Goal: Information Seeking & Learning: Compare options

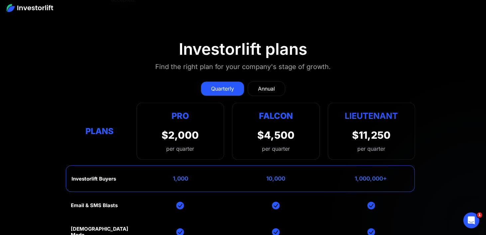
scroll to position [2591, 0]
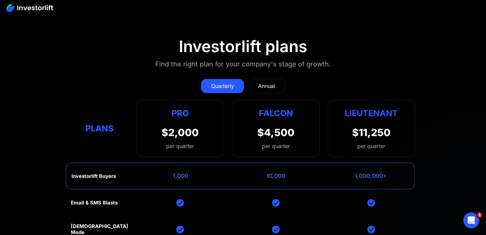
click at [262, 82] on div "Annual" at bounding box center [266, 86] width 17 height 8
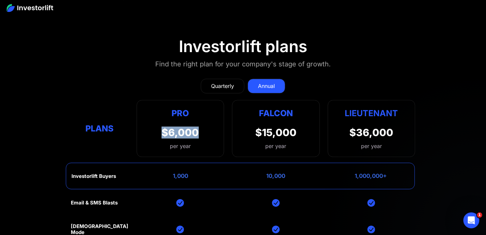
drag, startPoint x: 160, startPoint y: 114, endPoint x: 198, endPoint y: 115, distance: 37.6
click at [198, 115] on div "Pro $6,000 per year Pro Falcon Ltnt. Users 3 10 Unltd Buyer Limit 100k 500k Unl…" at bounding box center [181, 128] width 88 height 57
click at [199, 115] on div "Pro $6,000 per year Pro Falcon Ltnt. Users 3 10 Unltd Buyer Limit 100k 500k Unl…" at bounding box center [181, 128] width 88 height 57
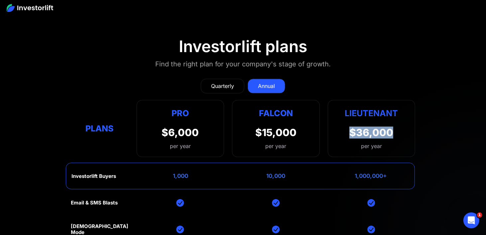
drag, startPoint x: 349, startPoint y: 114, endPoint x: 404, endPoint y: 116, distance: 55.2
click at [404, 116] on div "Lieutenant $36,000 per year" at bounding box center [372, 128] width 88 height 57
click at [371, 127] on div "$36,000" at bounding box center [371, 133] width 44 height 12
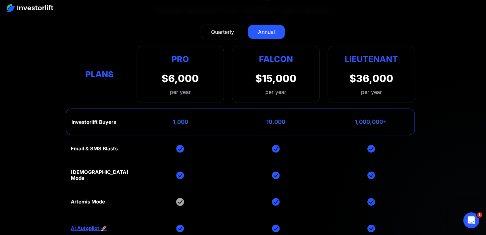
scroll to position [2657, 0]
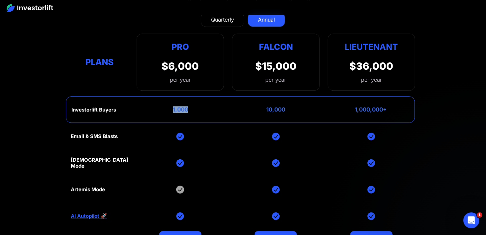
drag, startPoint x: 174, startPoint y: 93, endPoint x: 193, endPoint y: 96, distance: 19.8
click at [193, 96] on div "Investorlift Buyers 1,000 10,000 1,000,000+" at bounding box center [240, 109] width 349 height 27
click at [186, 106] on div "1,000" at bounding box center [180, 109] width 15 height 7
drag, startPoint x: 352, startPoint y: 94, endPoint x: 398, endPoint y: 92, distance: 45.6
click at [398, 96] on div "Investorlift Buyers 1,000 10,000 1,000,000+" at bounding box center [240, 109] width 349 height 27
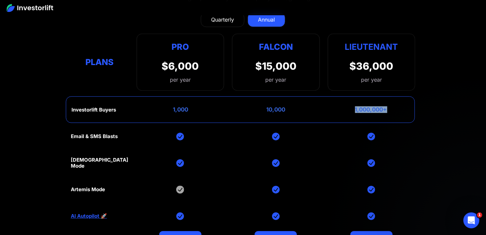
click at [377, 106] on div "1,000,000+" at bounding box center [371, 109] width 32 height 7
click at [383, 106] on div "1,000,000+" at bounding box center [371, 109] width 32 height 7
click at [369, 106] on div "1,000,000+" at bounding box center [371, 109] width 32 height 7
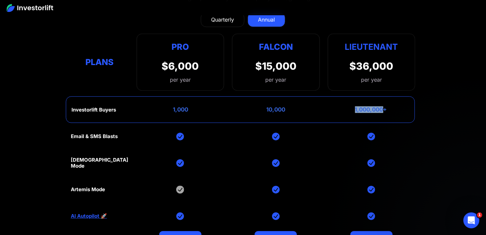
click at [369, 106] on div "1,000,000+" at bounding box center [371, 109] width 32 height 7
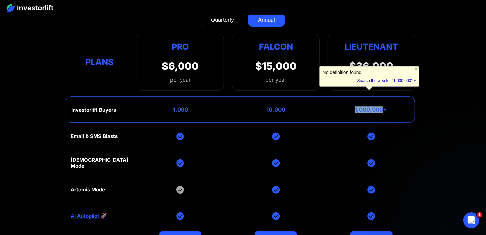
click at [369, 106] on div "1,000,000+" at bounding box center [371, 109] width 32 height 7
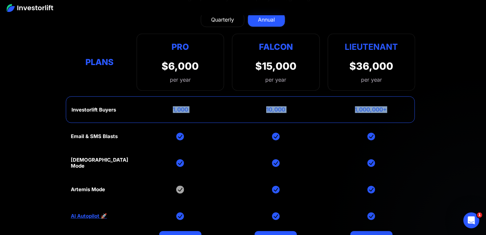
drag, startPoint x: 170, startPoint y: 93, endPoint x: 388, endPoint y: 95, distance: 218.8
click at [388, 96] on div "Investorlift Buyers 1,000 10,000 1,000,000+" at bounding box center [240, 109] width 349 height 27
drag, startPoint x: 166, startPoint y: 94, endPoint x: 187, endPoint y: 94, distance: 21.6
click at [187, 96] on div "Investorlift Buyers 1,000 10,000 1,000,000+" at bounding box center [240, 109] width 349 height 27
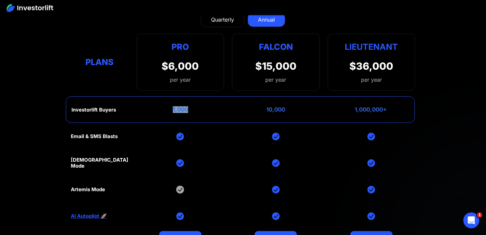
click at [174, 106] on div "1,000" at bounding box center [180, 109] width 15 height 7
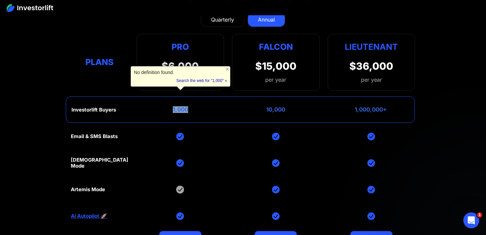
click at [181, 106] on div "1,000" at bounding box center [180, 109] width 15 height 7
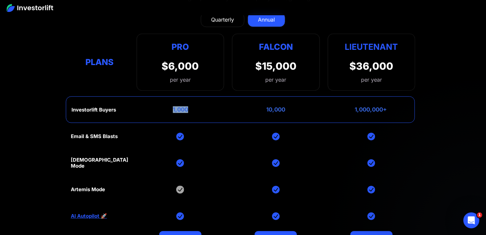
click at [181, 106] on div "1,000" at bounding box center [180, 109] width 15 height 7
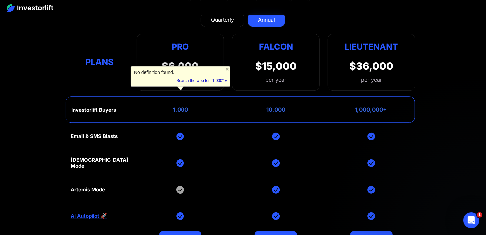
click at [276, 106] on div "10,000" at bounding box center [275, 109] width 19 height 7
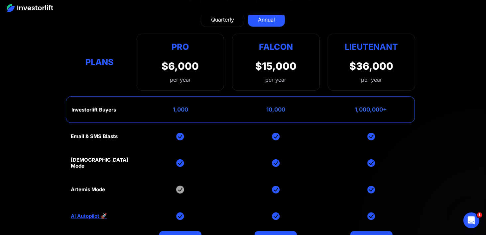
click at [270, 106] on div "10,000" at bounding box center [275, 109] width 19 height 7
click at [274, 106] on div "10,000" at bounding box center [275, 109] width 19 height 7
